Goal: Transaction & Acquisition: Purchase product/service

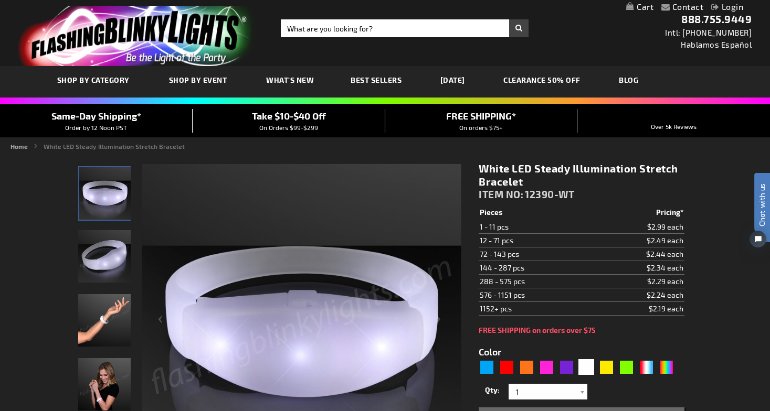
scroll to position [54, 0]
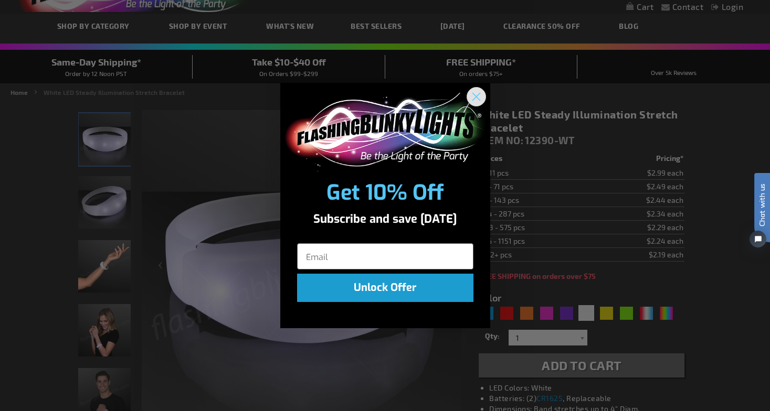
click at [479, 93] on icon "Close dialog" at bounding box center [475, 96] width 7 height 7
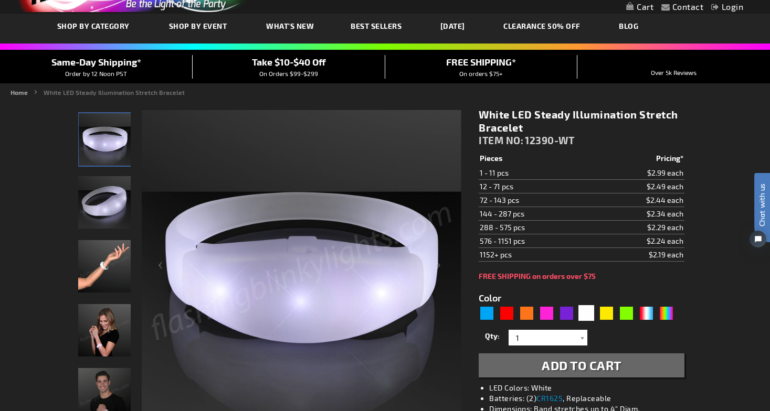
click at [116, 219] on img "Light Up White Illumination Stretch Bracelet" at bounding box center [104, 202] width 52 height 52
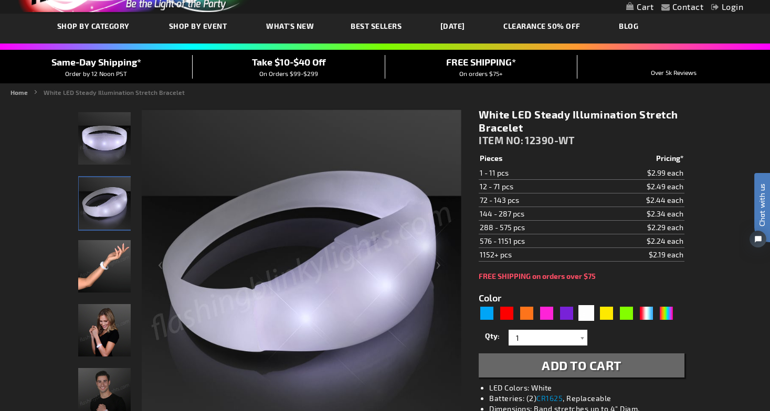
click at [115, 264] on img "Hand model wearing Light Up White Illumination Stretch Bracelet" at bounding box center [104, 266] width 52 height 52
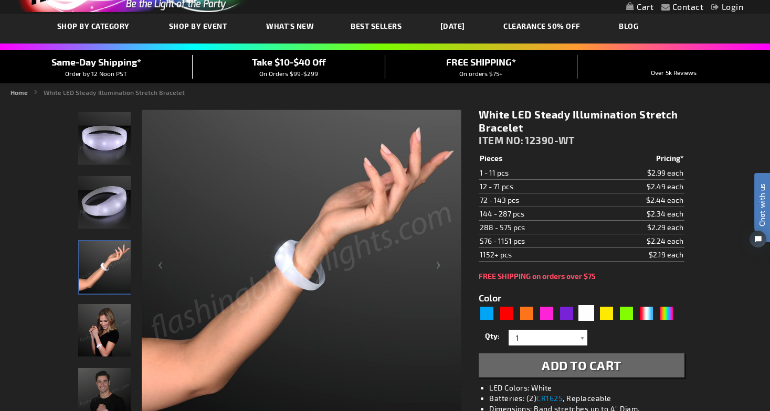
click at [104, 322] on img "Female displaying Light Up White Illumination Stretch Bracelet" at bounding box center [104, 330] width 52 height 52
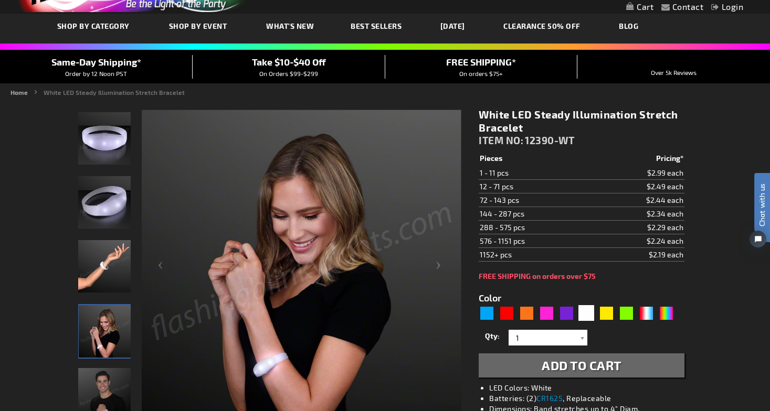
click at [104, 393] on img "Male displaying Light Up White Illumination Stretch Bracelet" at bounding box center [104, 394] width 52 height 52
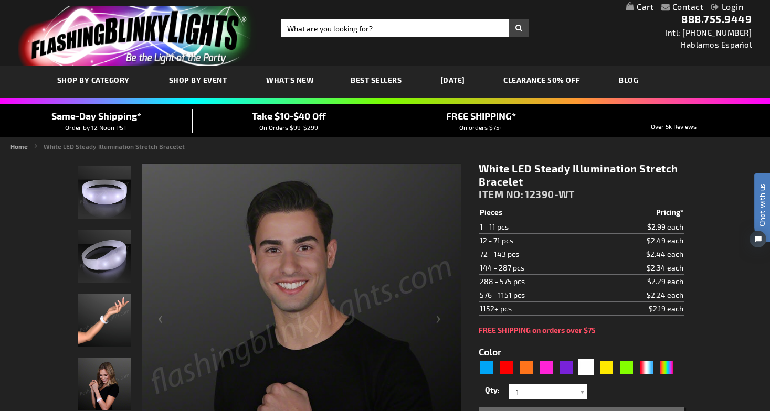
scroll to position [29, 0]
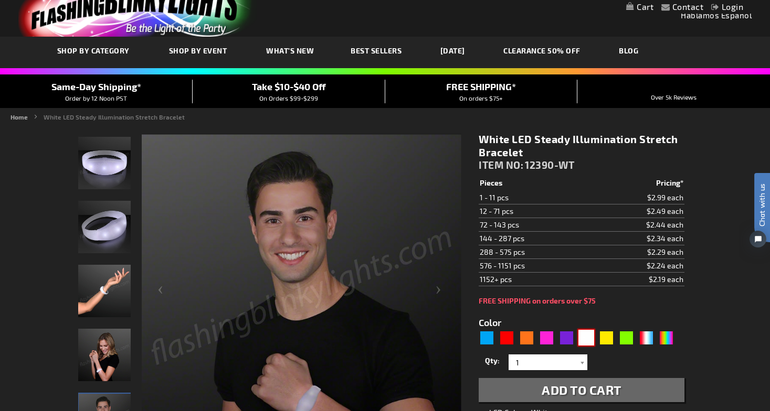
click at [588, 341] on div "White" at bounding box center [586, 338] width 16 height 16
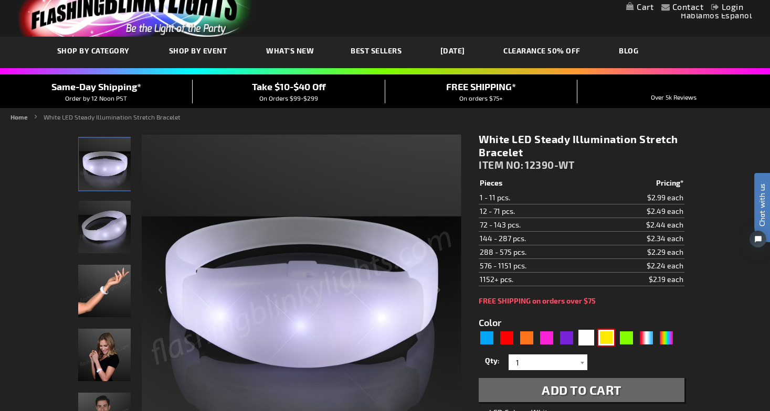
click at [609, 345] on div "Yellow" at bounding box center [606, 338] width 16 height 16
type input "5647"
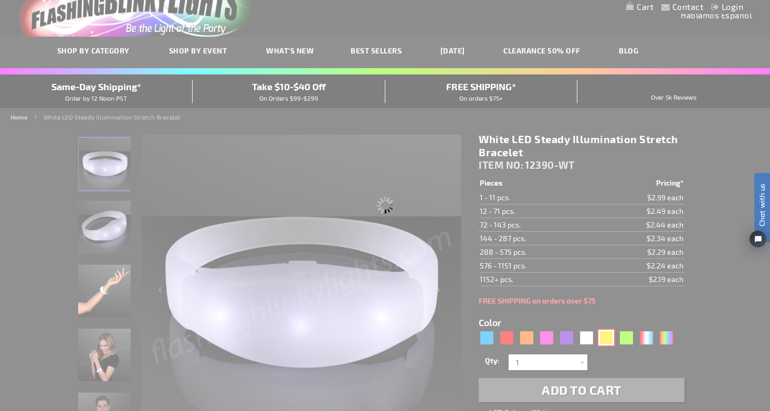
type input "12390-YL"
type input "Customize - Yellow LED Steady Illumination Stretch Bracelet - ITEM NO: 12390-YL"
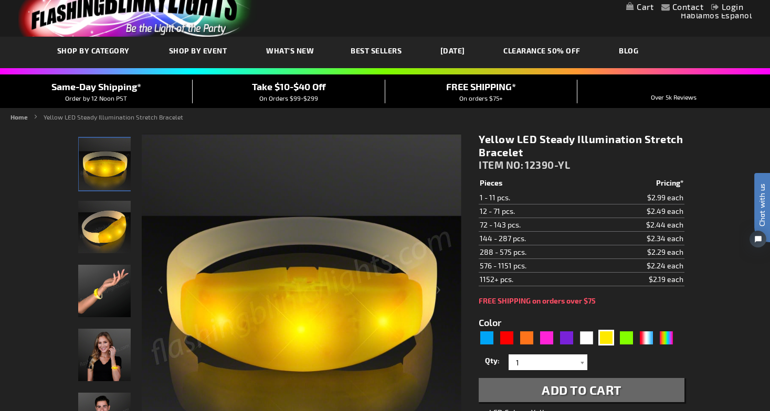
click at [583, 346] on div "5647" at bounding box center [578, 338] width 199 height 17
click at [586, 341] on div "White" at bounding box center [586, 338] width 16 height 16
type input "5646"
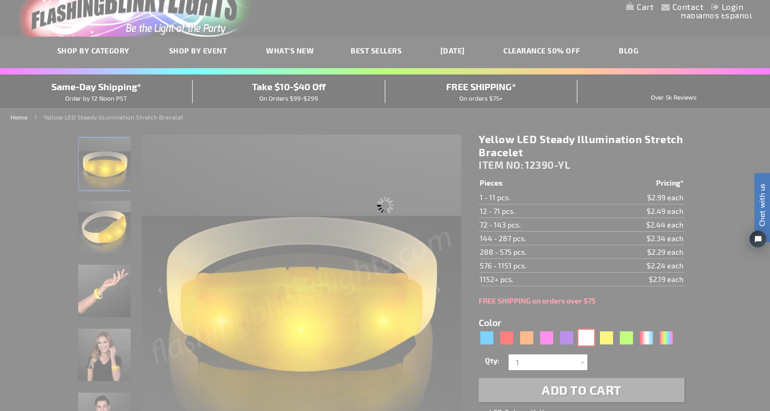
type input "12390-WT"
type input "Customize - White LED Steady Illumination Stretch Bracelet - ITEM NO: 12390-WT"
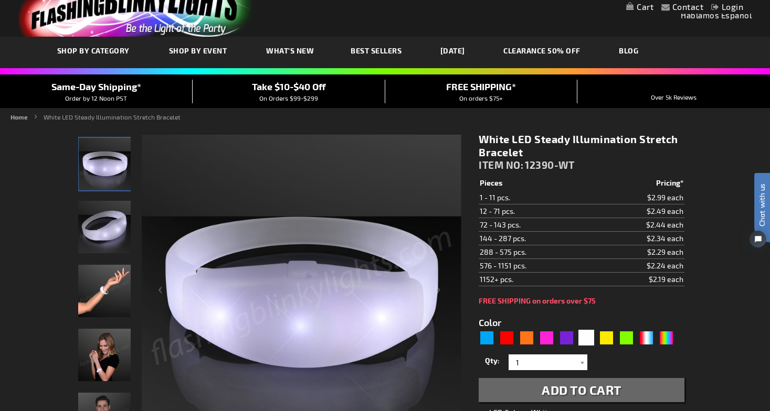
click at [580, 365] on div at bounding box center [582, 363] width 10 height 16
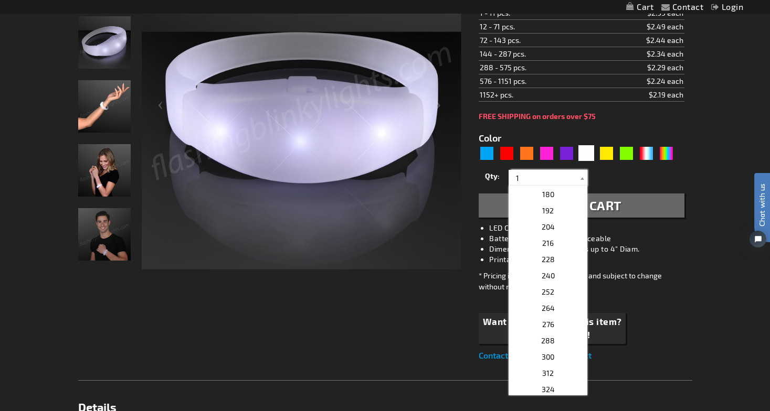
scroll to position [388, 0]
click at [563, 309] on p "252" at bounding box center [547, 310] width 79 height 16
type input "252"
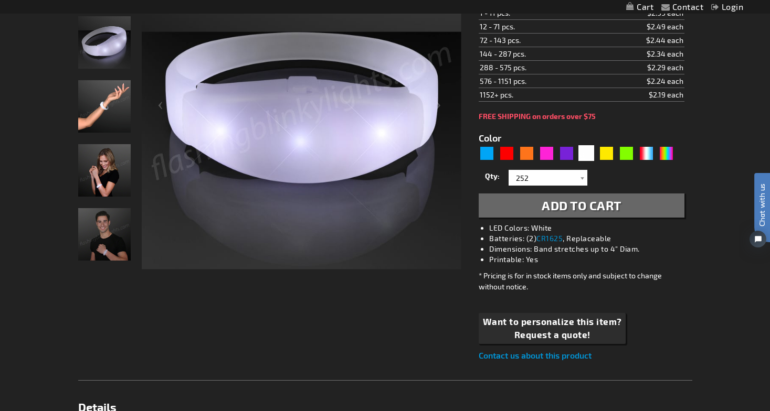
click at [646, 241] on li "Batteries: (2) CR1625 , Replaceable" at bounding box center [591, 239] width 205 height 10
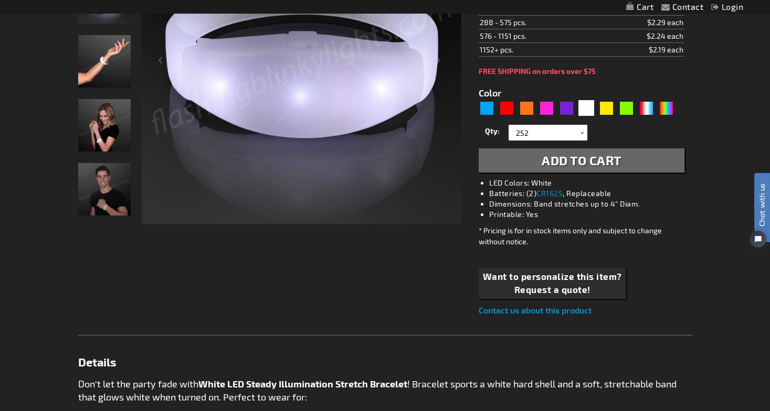
scroll to position [0, 0]
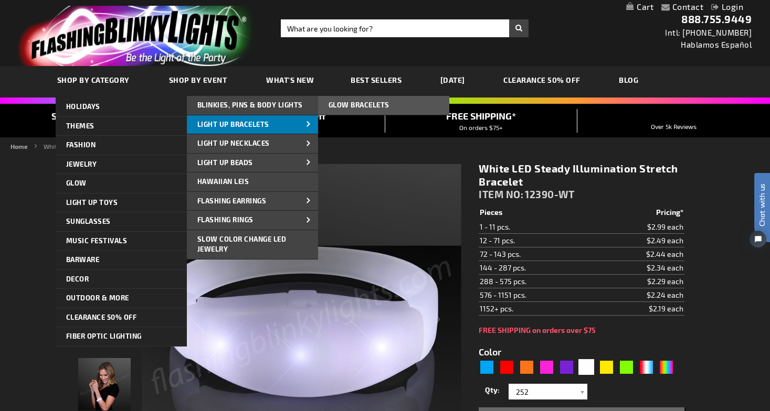
click at [265, 123] on span "Light Up Bracelets" at bounding box center [233, 124] width 72 height 8
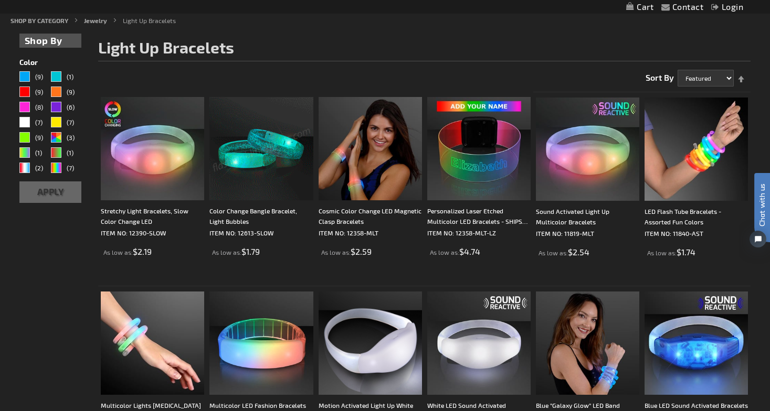
scroll to position [123, 0]
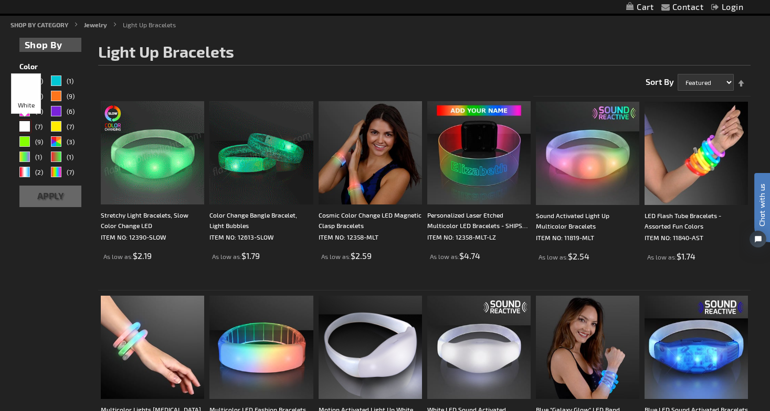
click at [29, 125] on div "White" at bounding box center [24, 126] width 10 height 10
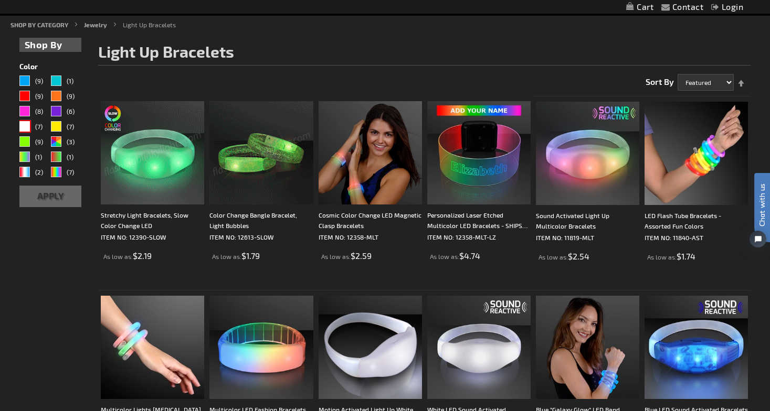
click at [38, 126] on span "(7)" at bounding box center [38, 126] width 7 height 7
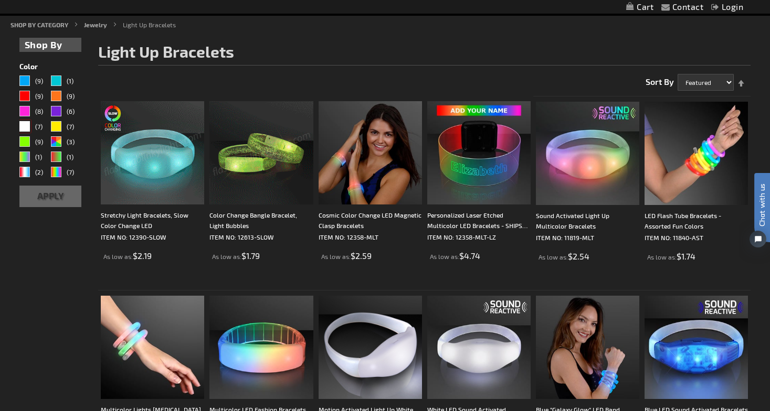
click at [26, 130] on div "White" at bounding box center [24, 126] width 10 height 10
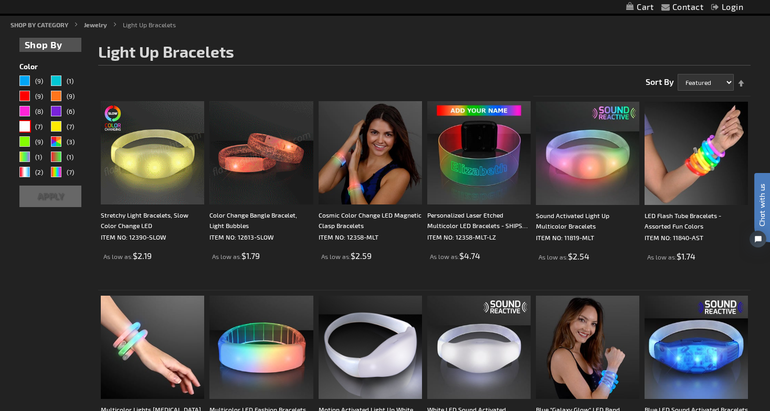
click at [52, 200] on button "Apply" at bounding box center [50, 197] width 62 height 22
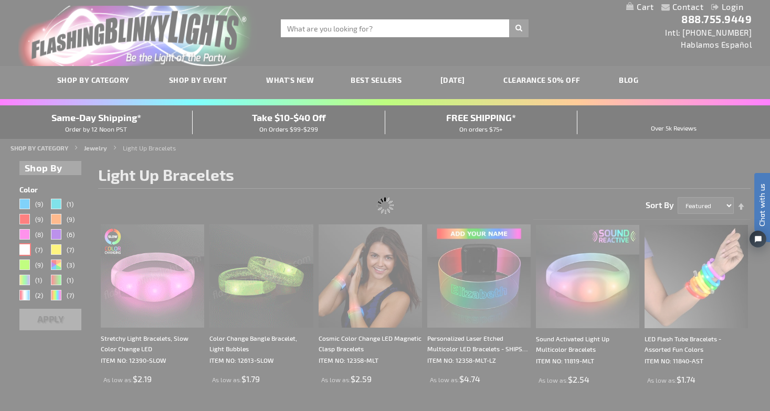
scroll to position [0, 0]
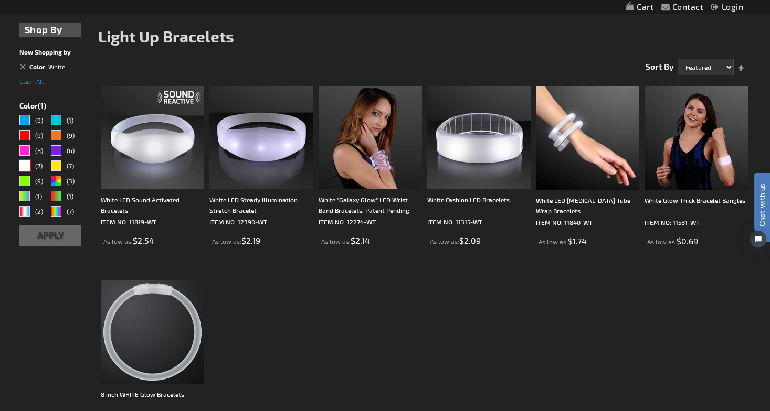
scroll to position [164, 0]
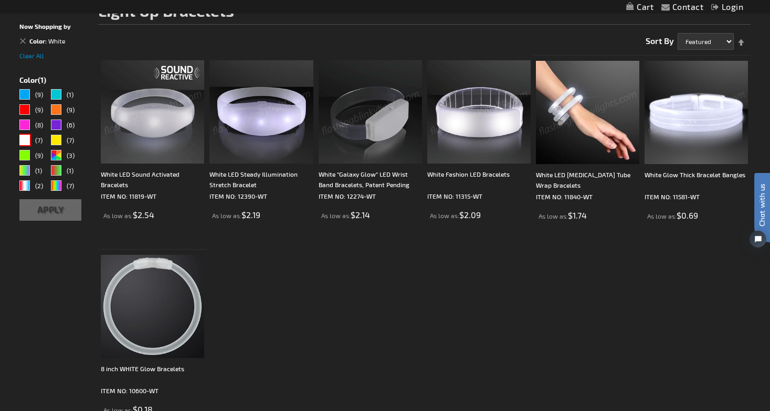
click at [276, 99] on img at bounding box center [260, 111] width 103 height 103
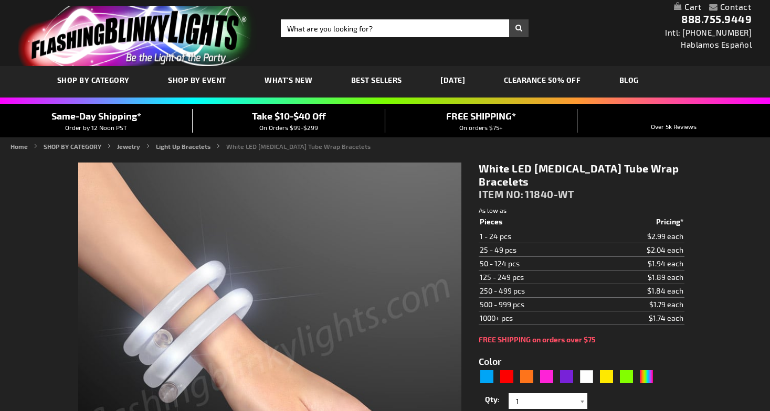
type input "5646"
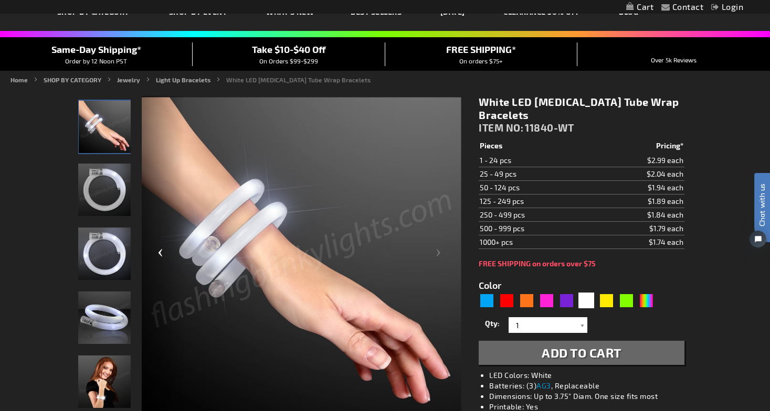
scroll to position [78, 0]
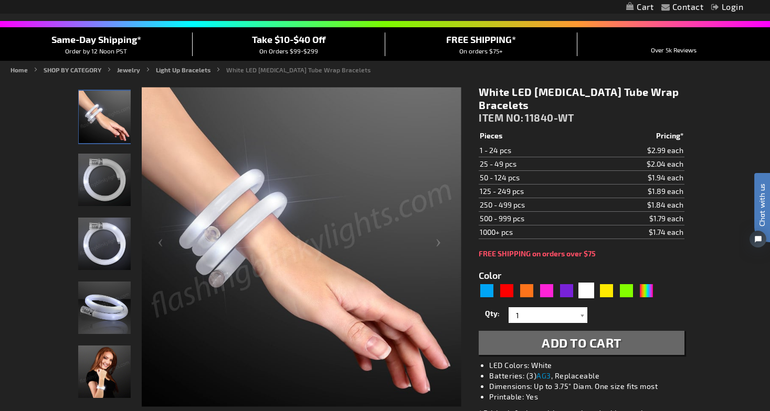
click at [96, 181] on img "Light Up White Flash Tube Bracelets" at bounding box center [104, 180] width 52 height 52
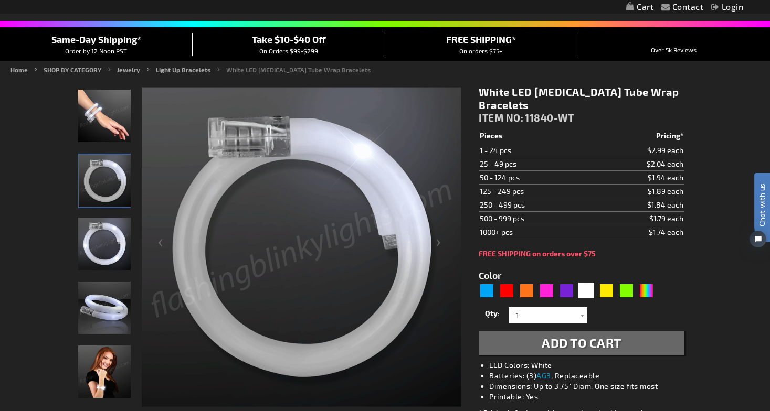
click at [112, 260] on img "Light Up White Flash Tube Bracelets" at bounding box center [104, 244] width 52 height 52
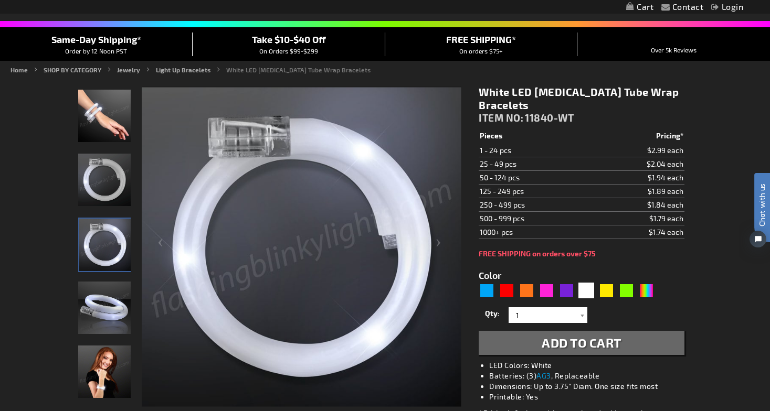
click at [99, 304] on img "White LED Flashing Tube Wrap Bracelets" at bounding box center [104, 308] width 52 height 52
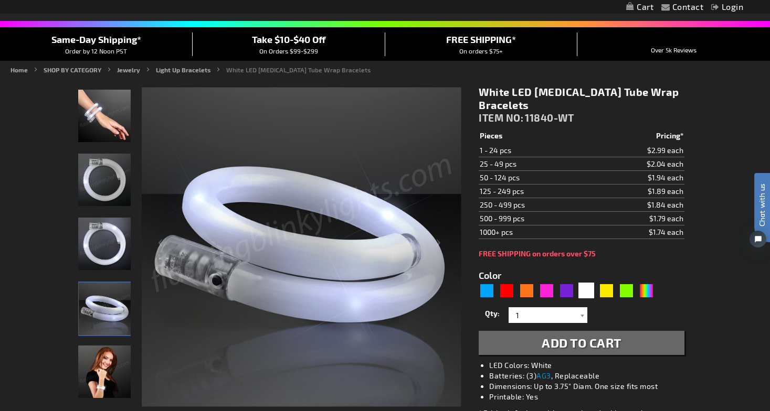
click at [108, 383] on img "Woman wearing Light Up White Flash Tube Bracelets" at bounding box center [104, 372] width 52 height 52
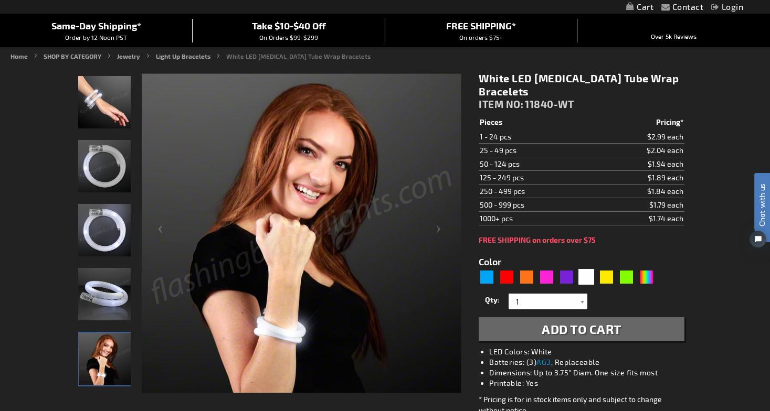
scroll to position [55, 0]
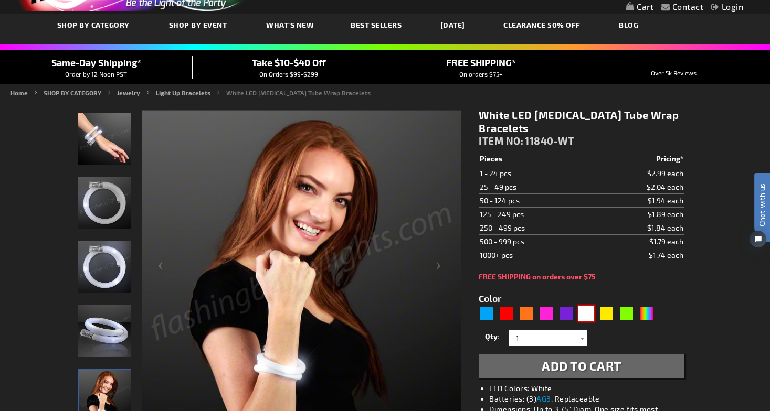
click at [588, 321] on div "White" at bounding box center [586, 314] width 16 height 16
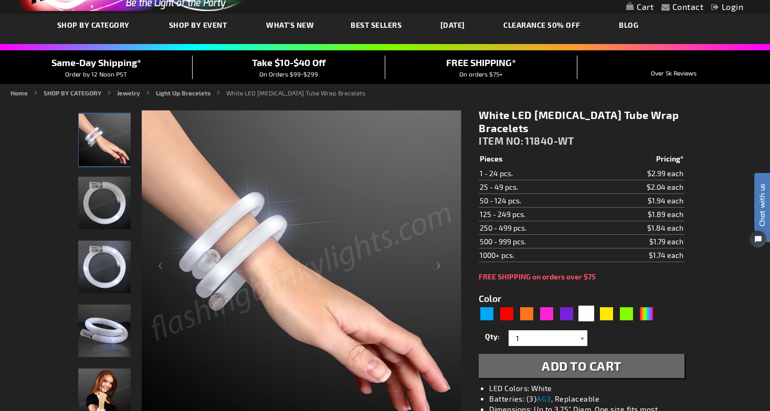
click at [577, 340] on div at bounding box center [582, 339] width 10 height 16
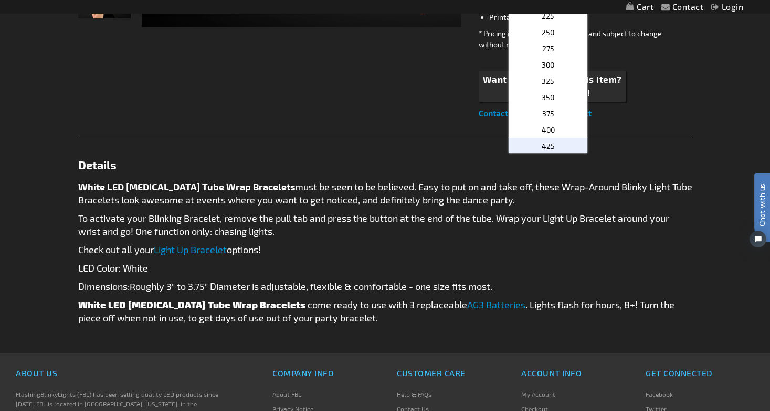
scroll to position [443, 0]
click at [561, 49] on p "250" at bounding box center [547, 45] width 79 height 16
type input "250"
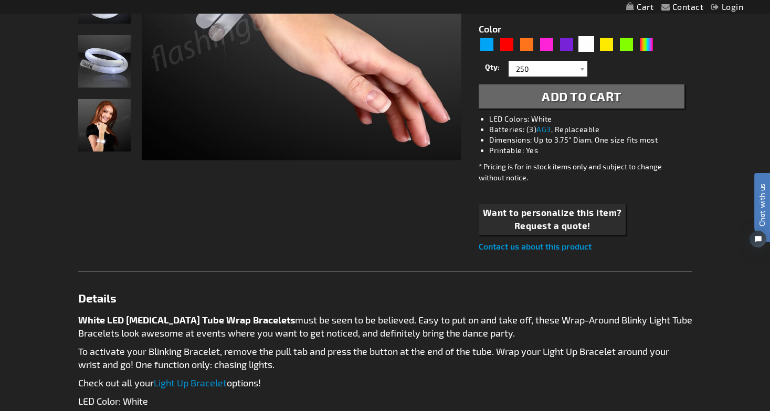
scroll to position [323, 0]
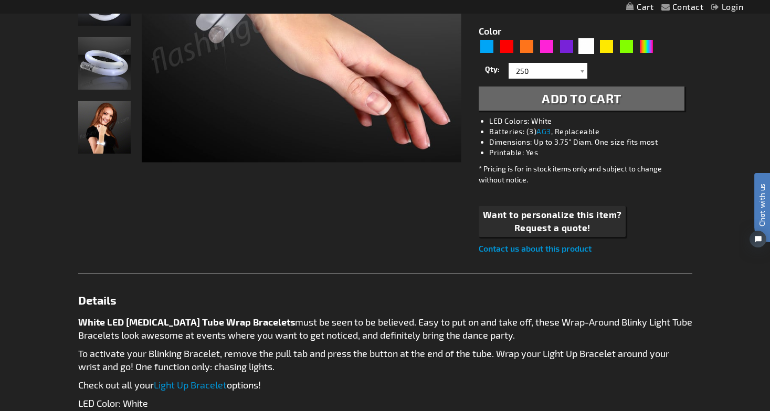
click at [623, 104] on button "Add to Cart" at bounding box center [581, 99] width 205 height 24
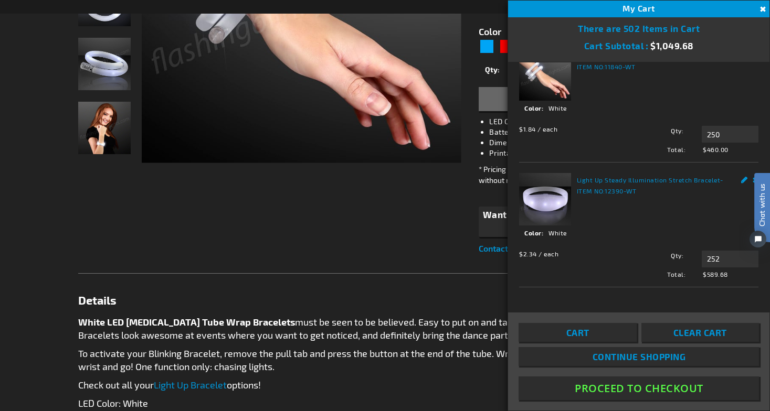
scroll to position [0, 0]
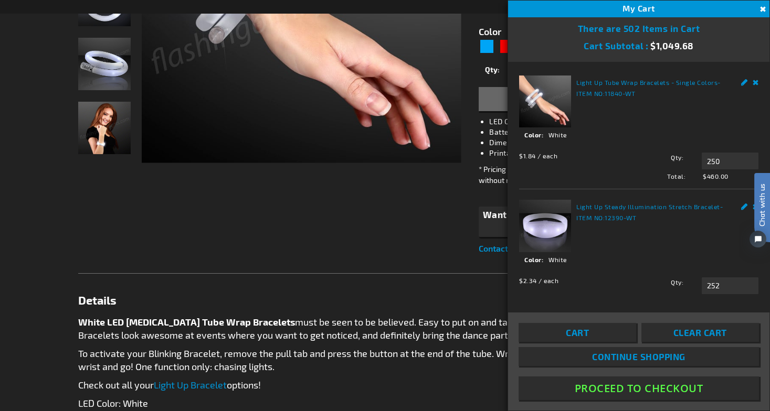
click at [448, 220] on div "Checkout as a new customer Creating an account has many benefits: See order and…" at bounding box center [385, 162] width 614 height 656
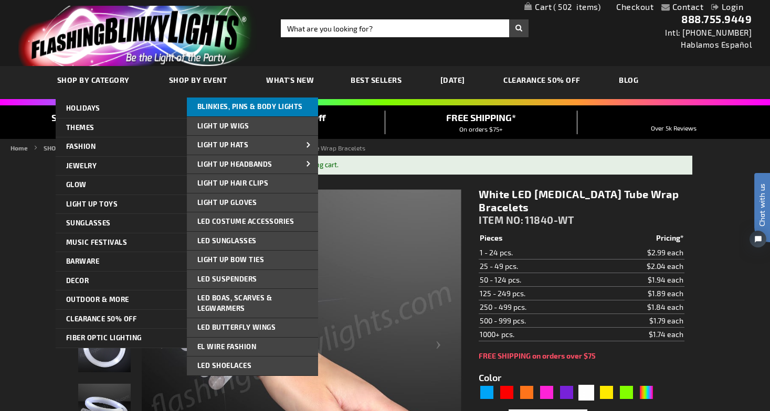
click at [262, 107] on span "Blinkies, Pins & Body Lights" at bounding box center [249, 106] width 105 height 8
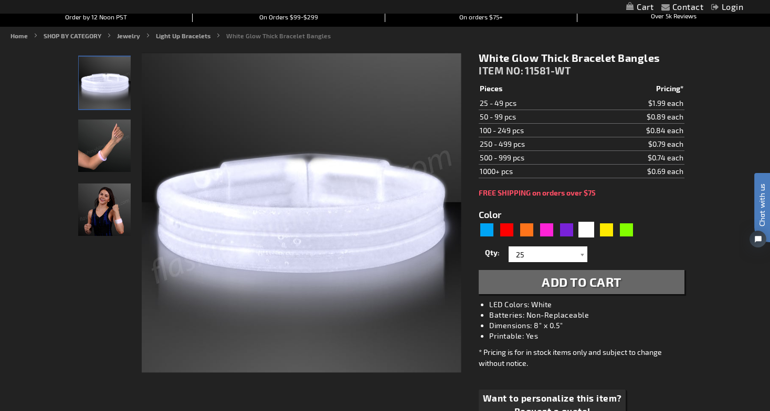
click at [113, 161] on img "Hand model wearing White Light Up Glow Thick Bangles" at bounding box center [104, 146] width 52 height 52
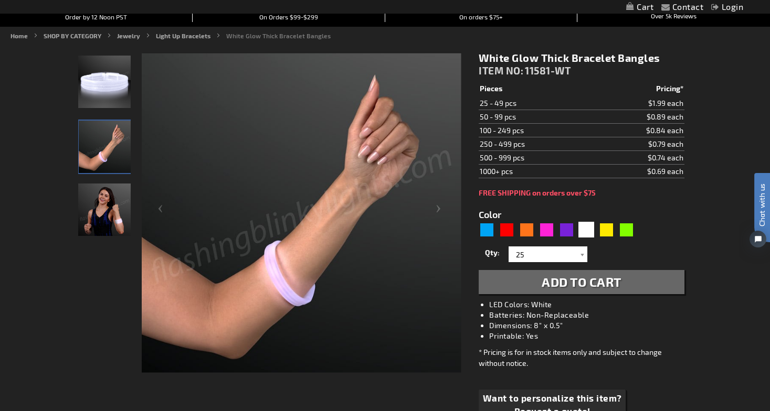
click at [115, 209] on img "Female wearing White Light Up Glow Thick Bangles" at bounding box center [104, 210] width 52 height 52
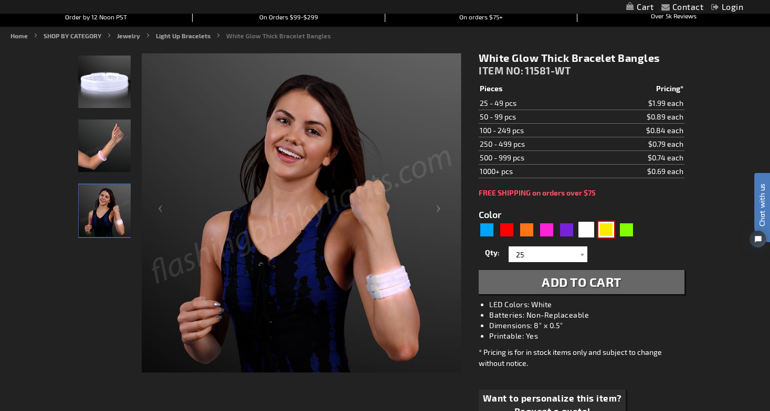
click at [608, 232] on div "Yellow" at bounding box center [606, 230] width 16 height 16
type input "5647"
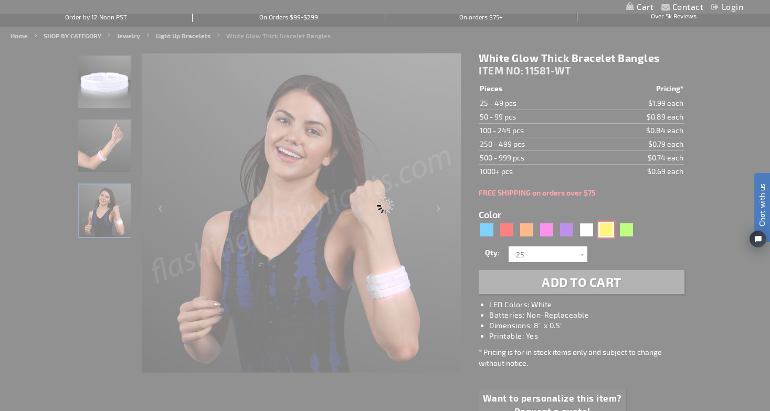
type input "11581-YL"
type input "Customize - Yellow Glow Thick Bracelet Bangles - ITEM NO: 11581-YL"
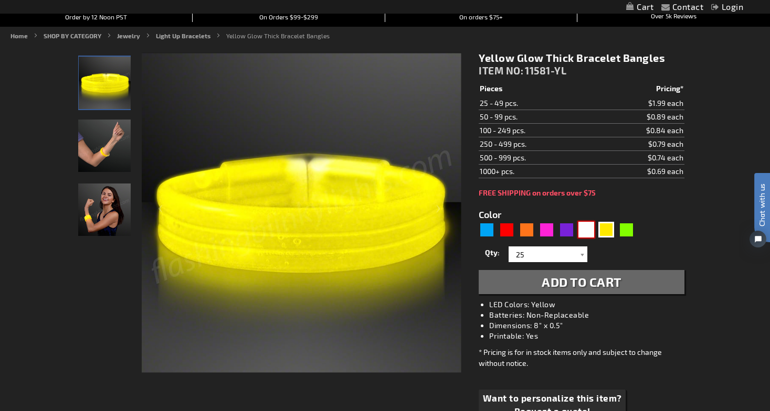
click at [589, 229] on div "White" at bounding box center [586, 230] width 16 height 16
type input "5646"
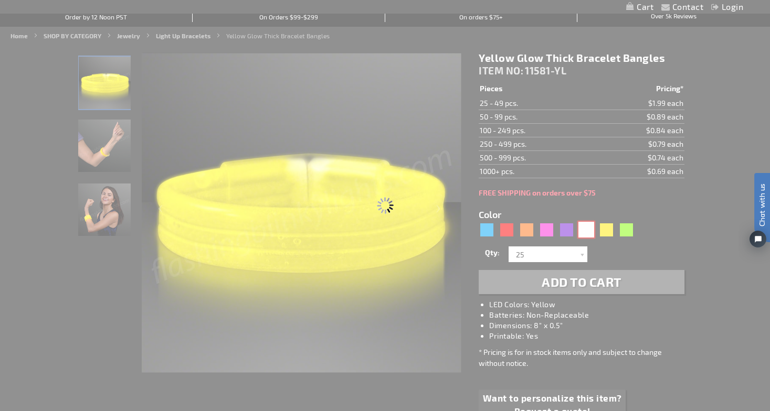
type input "11581-WT"
type input "Customize - White Glow Thick Bracelet Bangles - ITEM NO: 11581-WT"
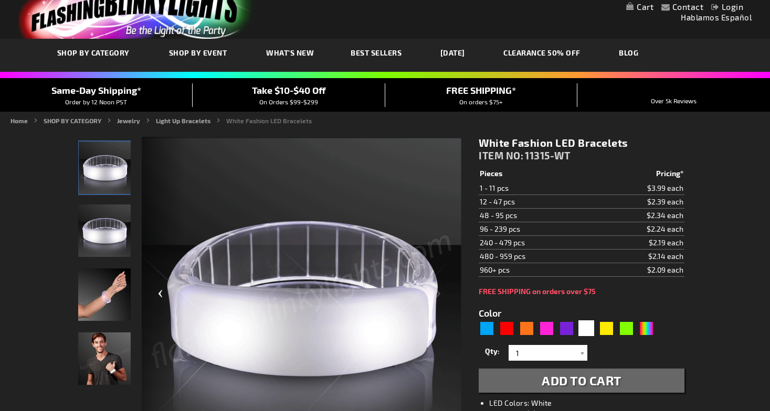
scroll to position [39, 0]
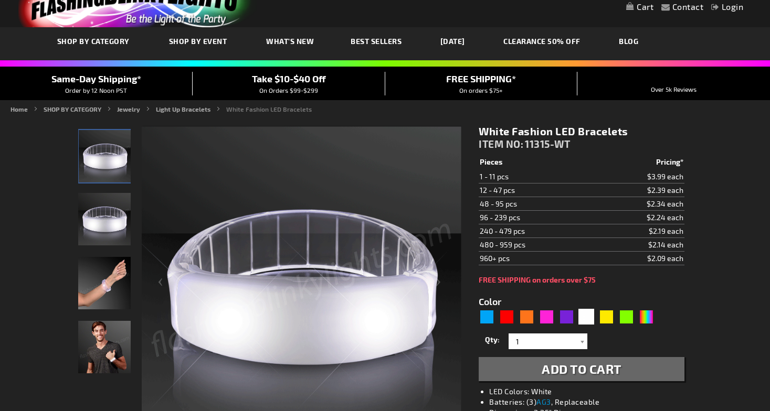
click at [107, 227] on img "White LED Light Up Fashion Bracelets" at bounding box center [104, 219] width 52 height 52
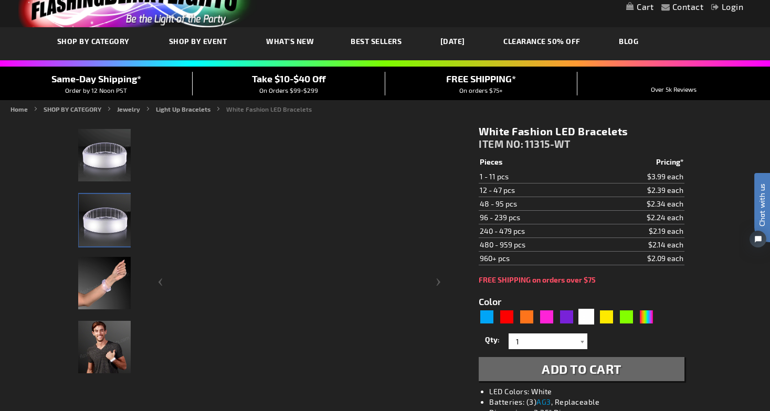
scroll to position [0, 0]
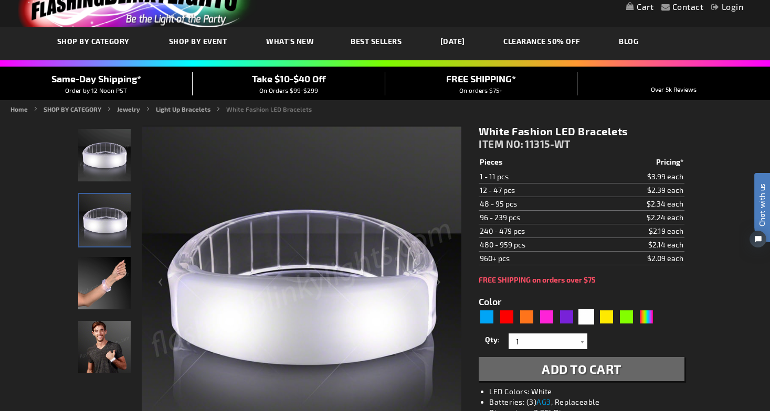
click at [107, 285] on img "Hand model wearing Light Up White LED Fashion Bracelets" at bounding box center [104, 283] width 52 height 52
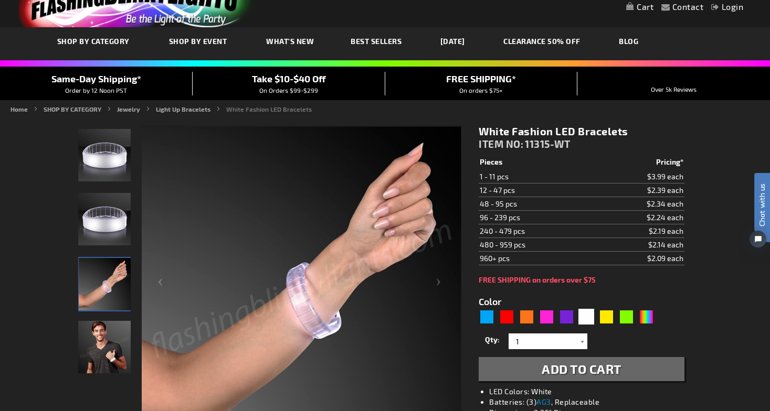
click at [107, 322] on img "Man wearing White LED Light Up Fashion Bracelets" at bounding box center [104, 347] width 52 height 52
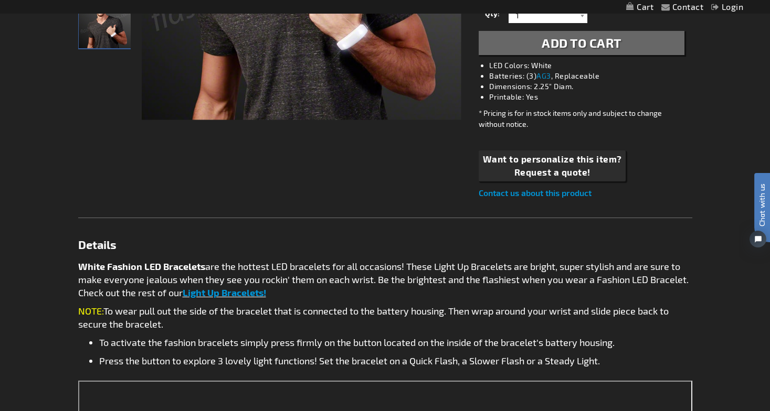
scroll to position [368, 0]
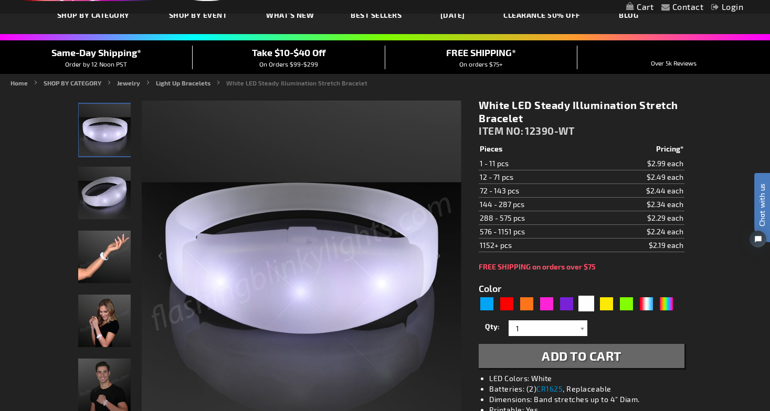
scroll to position [93, 0]
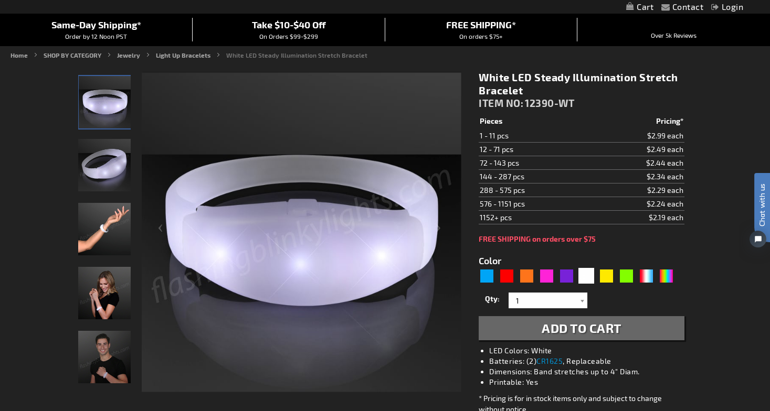
click at [90, 239] on img "Hand model wearing Light Up White Illumination Stretch Bracelet" at bounding box center [104, 229] width 52 height 52
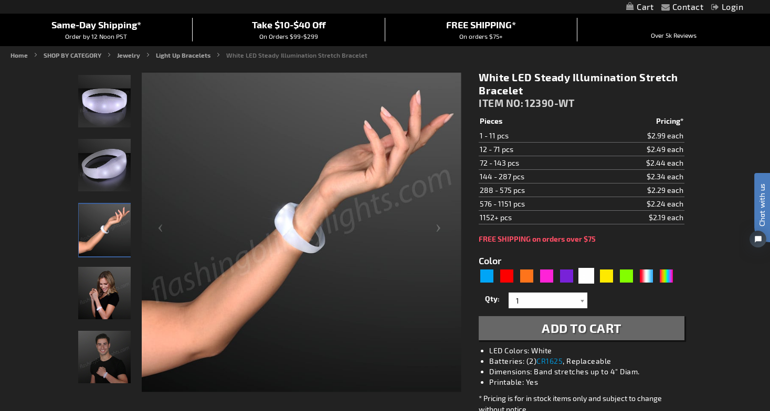
click at [105, 302] on img "Female displaying Light Up White Illumination Stretch Bracelet" at bounding box center [104, 293] width 52 height 52
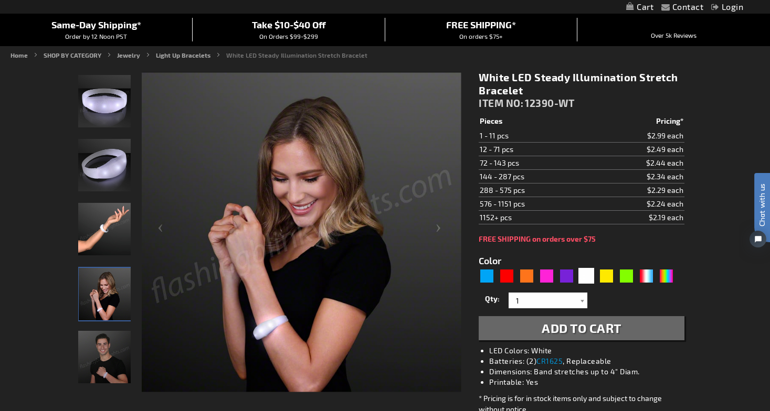
click at [104, 353] on img "Male displaying Light Up White Illumination Stretch Bracelet" at bounding box center [104, 357] width 52 height 52
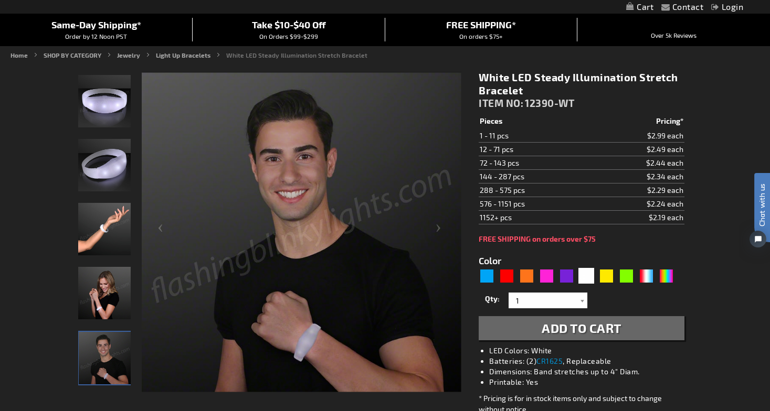
click at [105, 287] on img "Female displaying Light Up White Illumination Stretch Bracelet" at bounding box center [104, 293] width 52 height 52
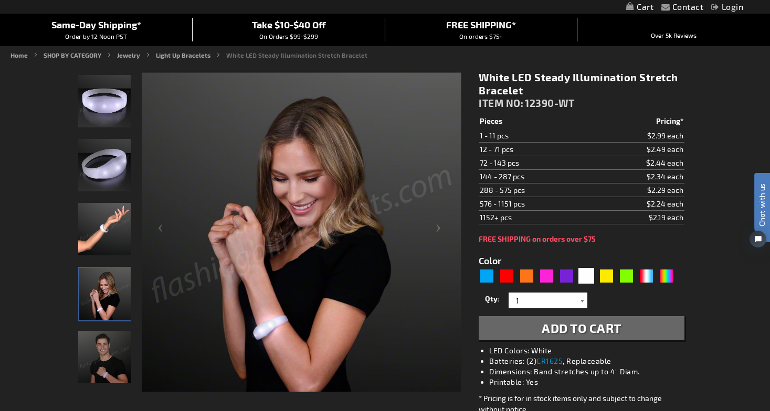
click at [580, 300] on div at bounding box center [582, 301] width 10 height 16
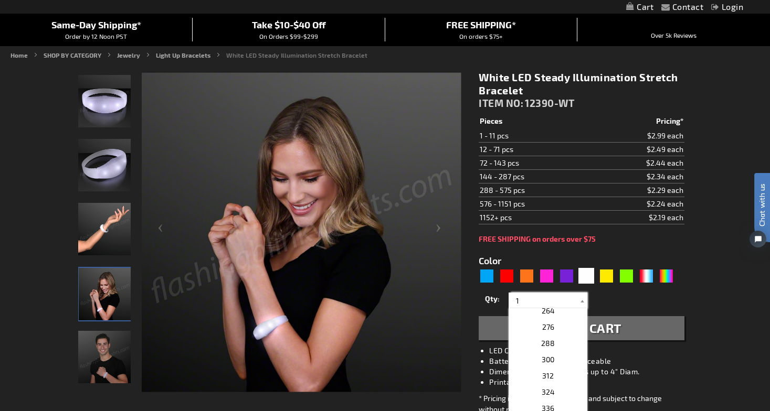
scroll to position [492, 0]
click at [557, 329] on p "252" at bounding box center [547, 329] width 79 height 16
type input "252"
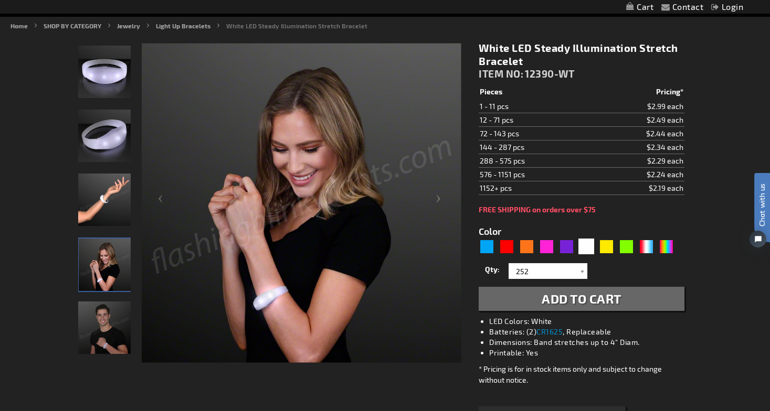
scroll to position [120, 0]
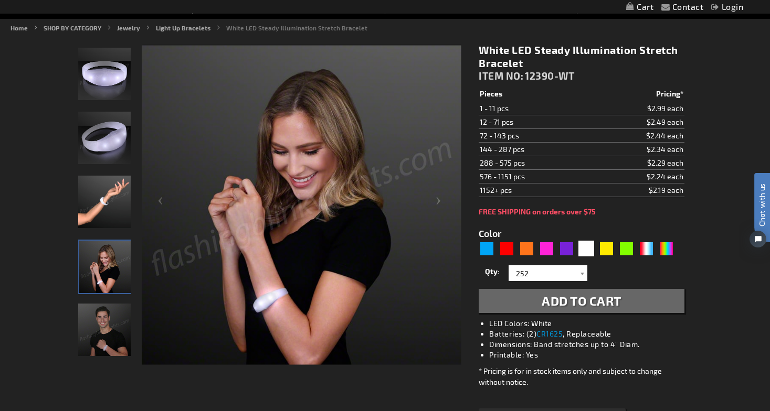
click at [596, 303] on span "Add to Cart" at bounding box center [582, 300] width 80 height 15
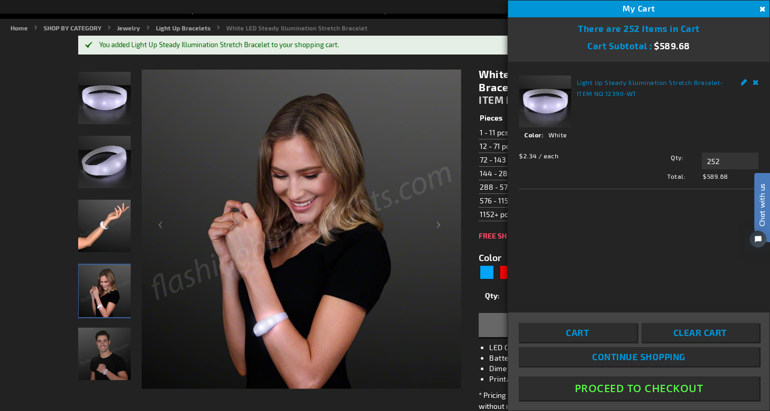
click at [475, 75] on div "White LED Steady Illumination Stretch Bracelet ITEM NO: 12390-WT $2.19 Pieces P…" at bounding box center [581, 275] width 221 height 430
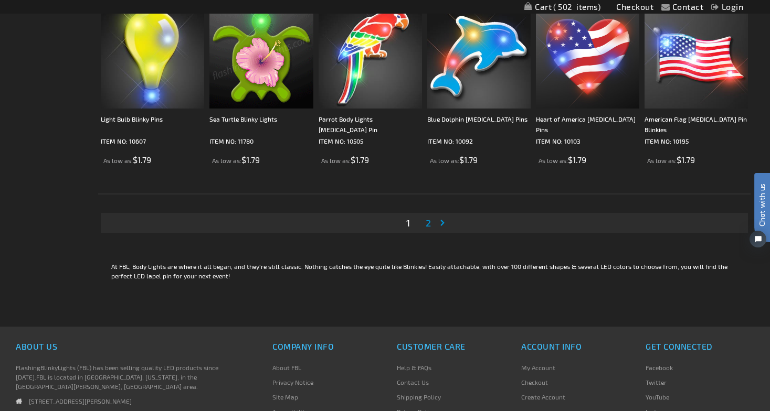
scroll to position [1976, 0]
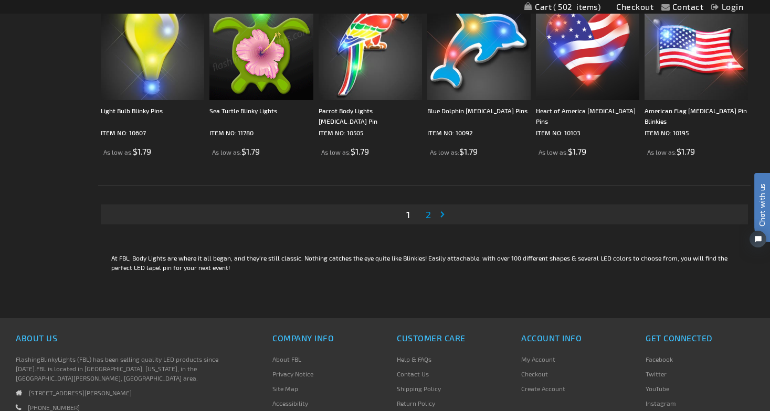
click at [430, 216] on span "2" at bounding box center [428, 215] width 5 height 12
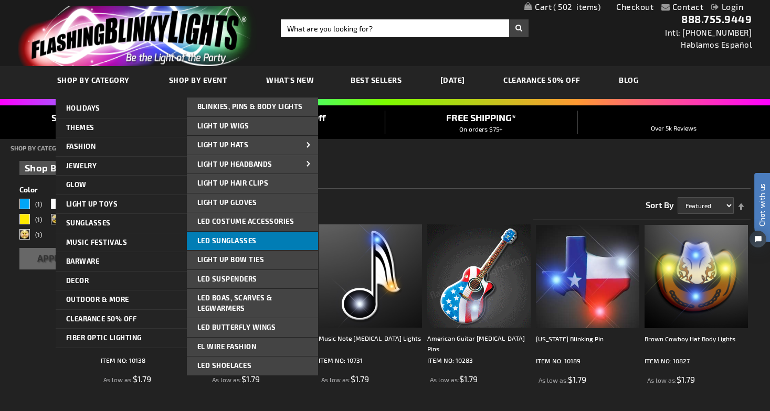
click at [285, 246] on link "LED Sunglasses" at bounding box center [252, 241] width 131 height 19
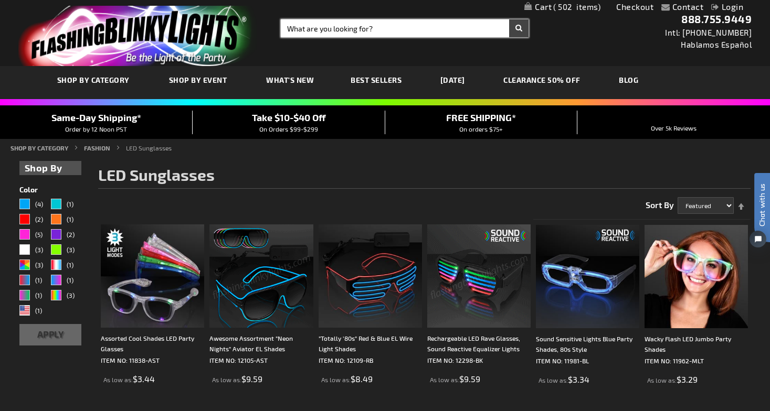
click at [349, 36] on input "Search" at bounding box center [405, 28] width 248 height 18
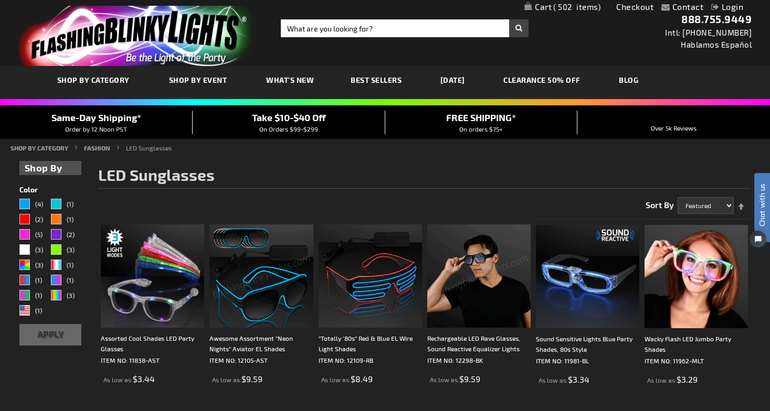
click at [587, 6] on span "502" at bounding box center [576, 6] width 47 height 9
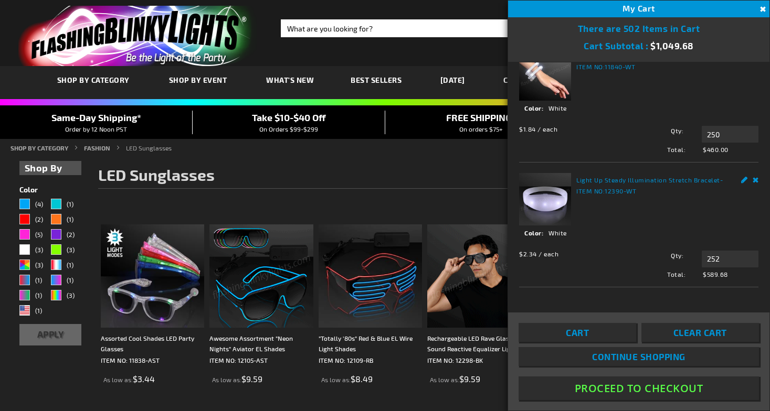
scroll to position [26, 0]
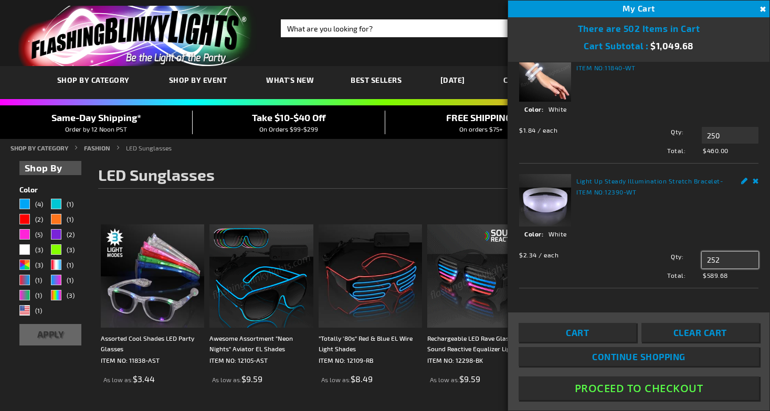
click at [732, 264] on input "252" at bounding box center [730, 260] width 57 height 17
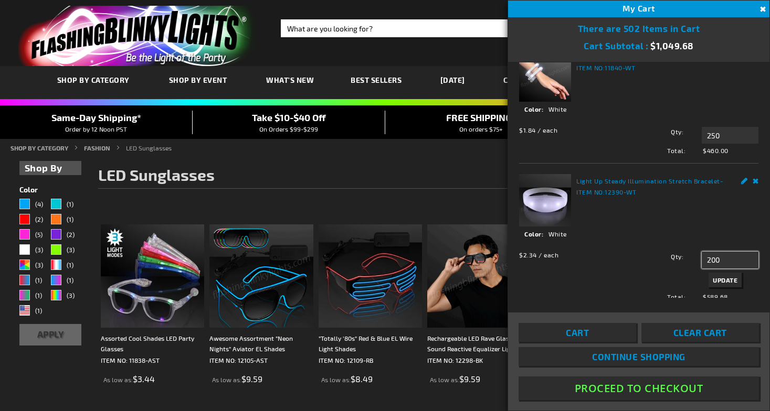
type input "200"
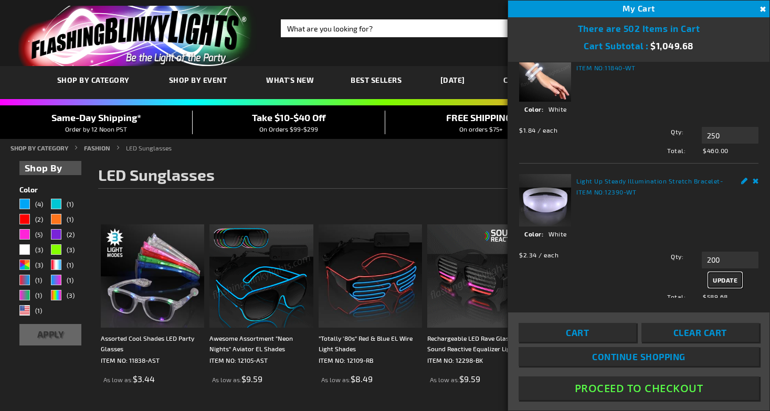
click at [728, 280] on span "Update" at bounding box center [725, 280] width 25 height 7
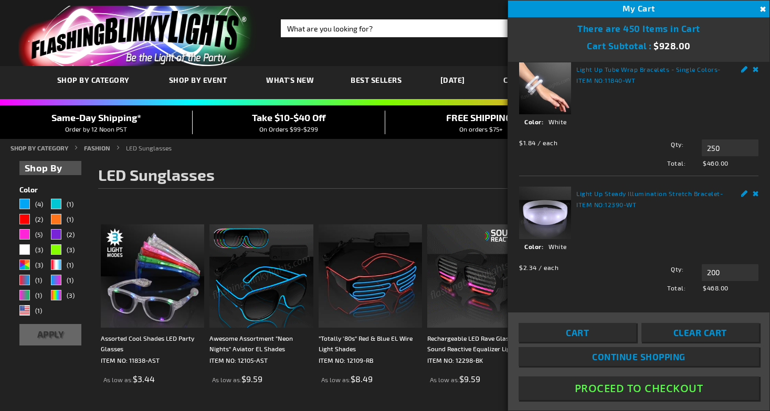
scroll to position [0, 0]
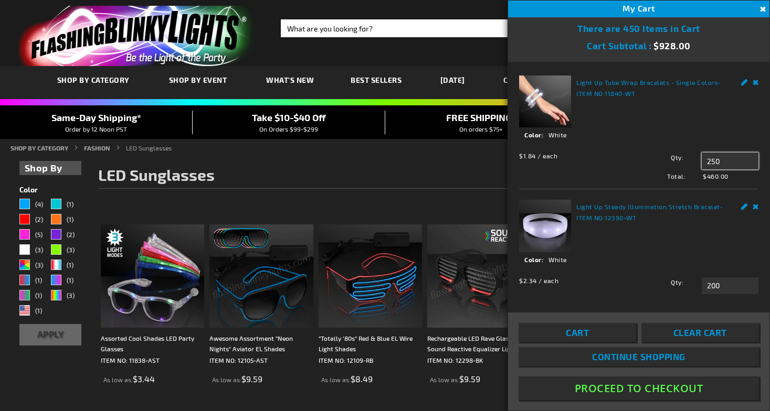
click at [737, 158] on input "250" at bounding box center [730, 161] width 57 height 17
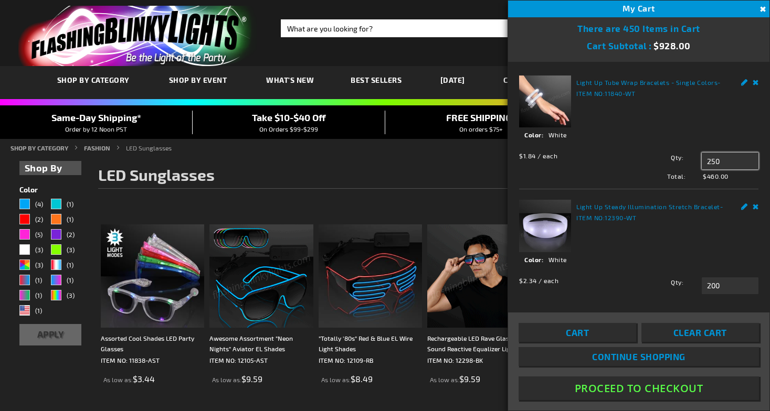
click at [737, 158] on input "250" at bounding box center [730, 161] width 57 height 17
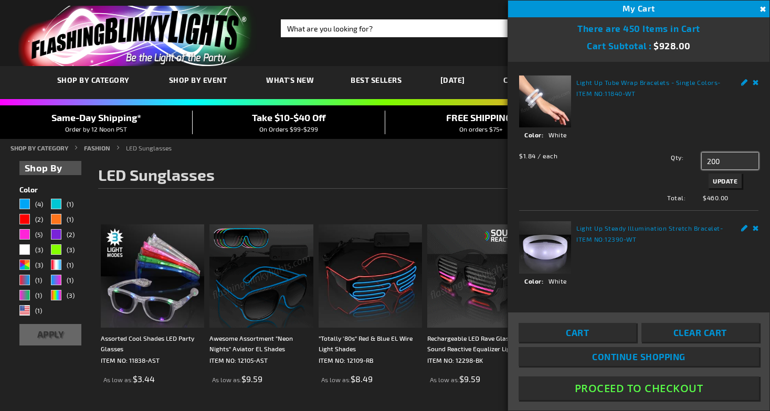
type input "200"
